Goal: Transaction & Acquisition: Purchase product/service

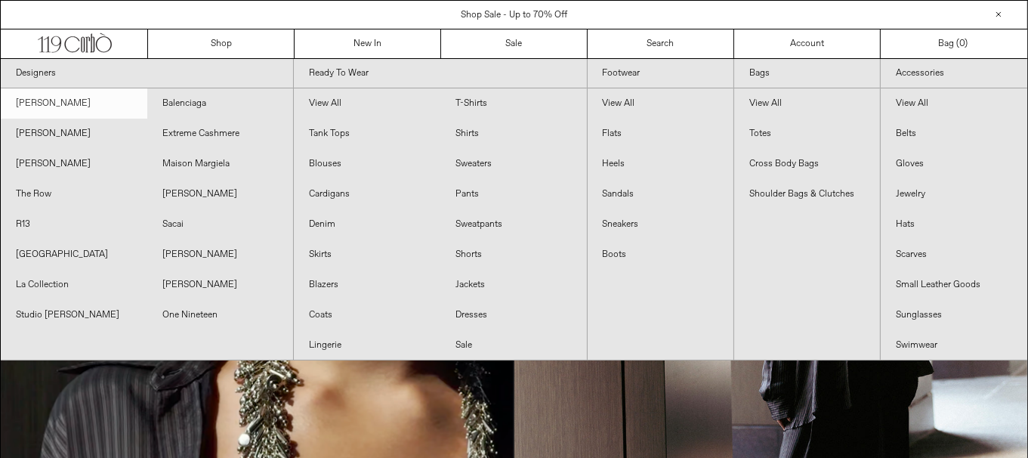
click at [106, 98] on link "[PERSON_NAME]" at bounding box center [74, 103] width 147 height 30
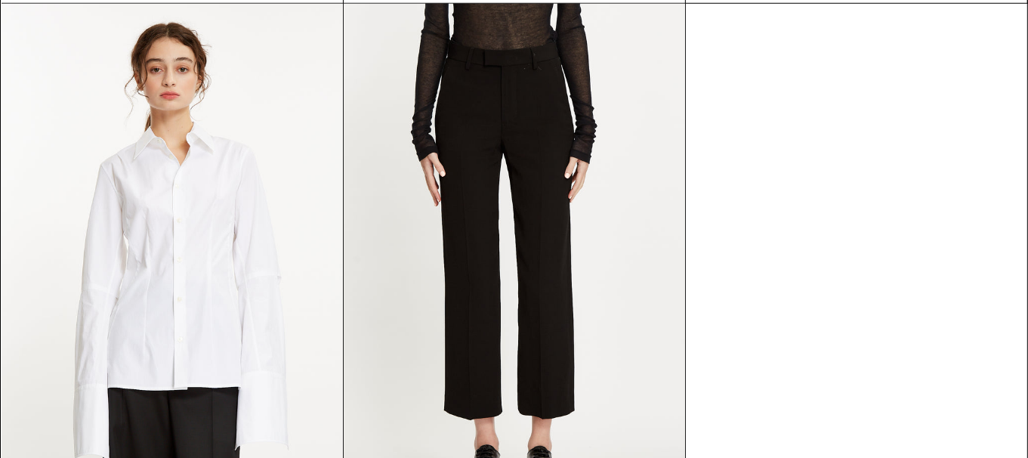
scroll to position [801, 0]
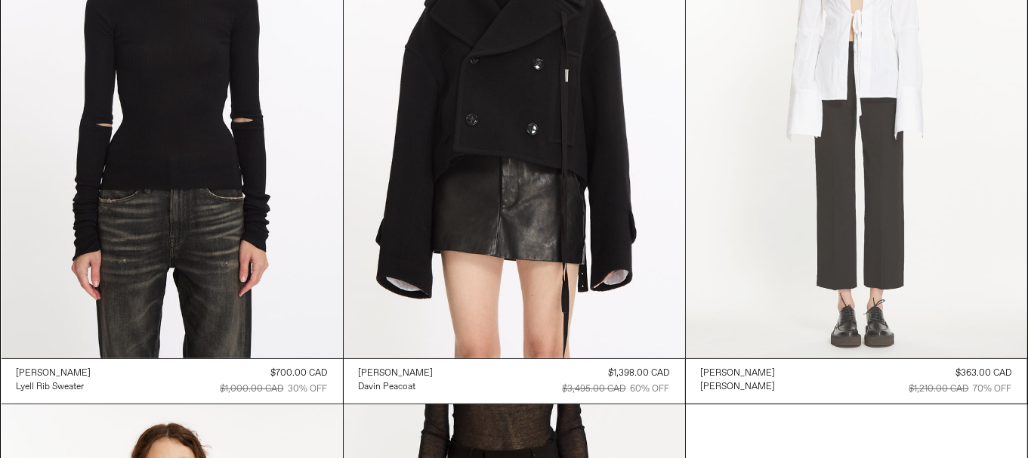
click at [876, 193] on at bounding box center [857, 102] width 342 height 512
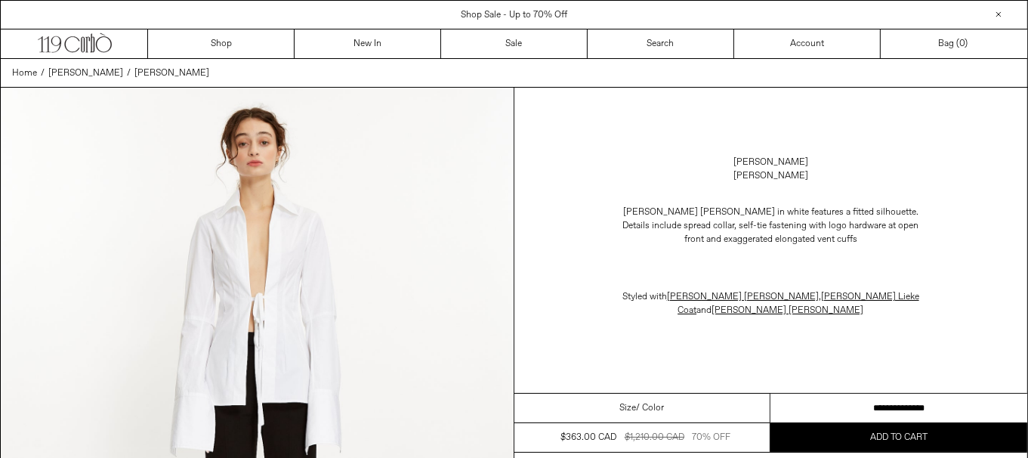
click at [860, 403] on select "**********" at bounding box center [899, 408] width 257 height 29
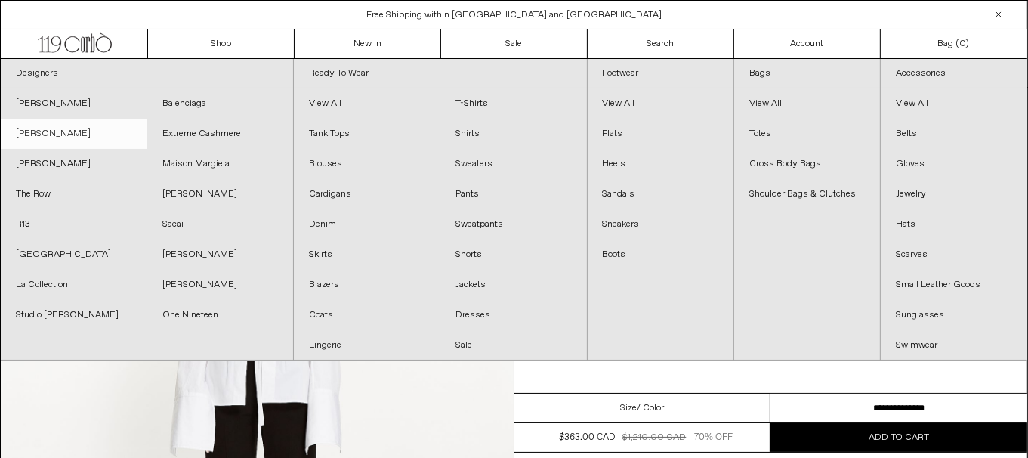
click at [69, 134] on link "[PERSON_NAME]" at bounding box center [74, 134] width 147 height 30
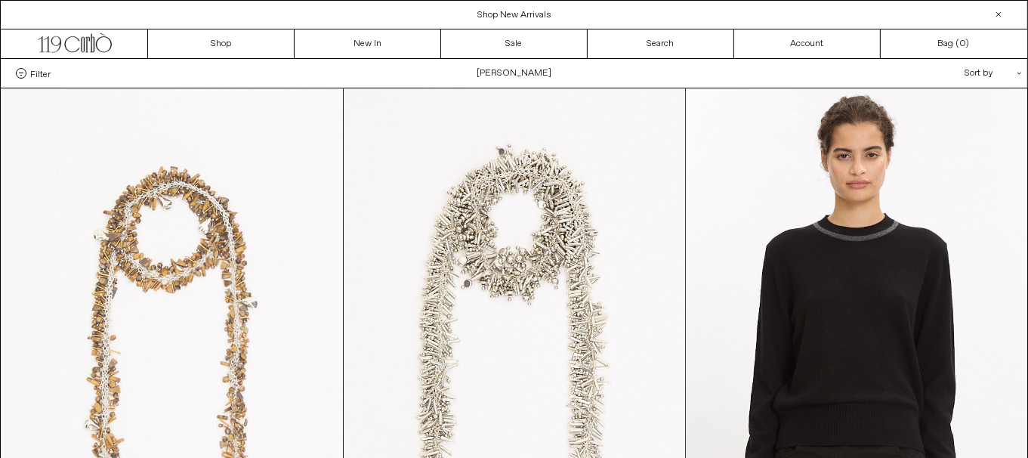
click at [245, 254] on at bounding box center [173, 344] width 342 height 512
